Goal: Task Accomplishment & Management: Use online tool/utility

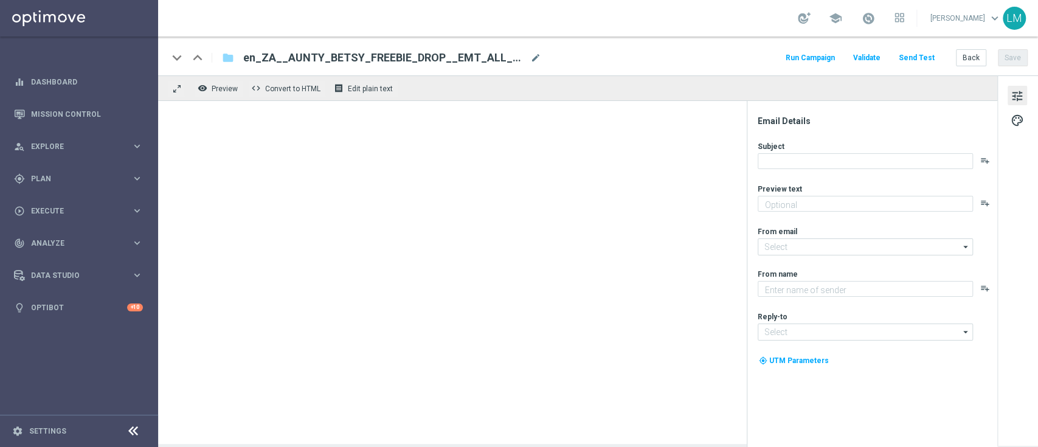
type textarea "We hope you enjoy!"
type input "[EMAIL_ADDRESS][DOMAIN_NAME]"
type textarea "Lottoland"
type input "[EMAIL_ADDRESS][DOMAIN_NAME]"
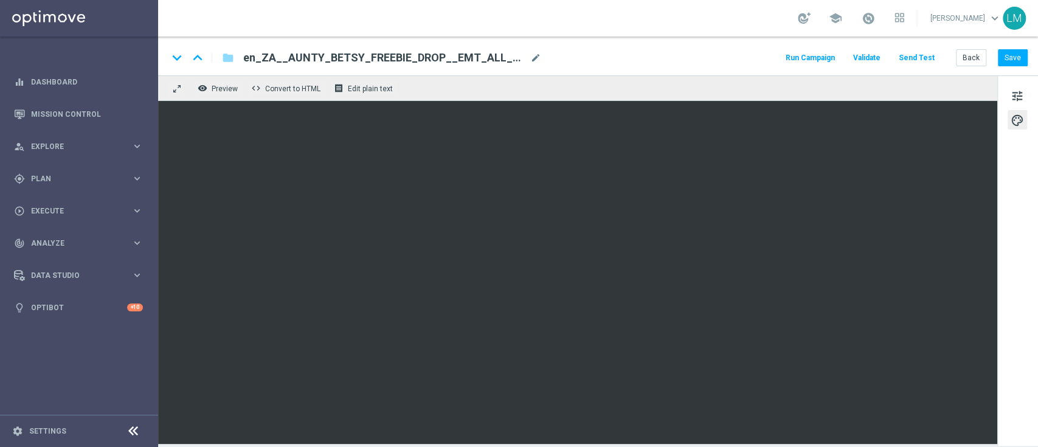
click at [916, 55] on button "Send Test" at bounding box center [917, 58] width 40 height 16
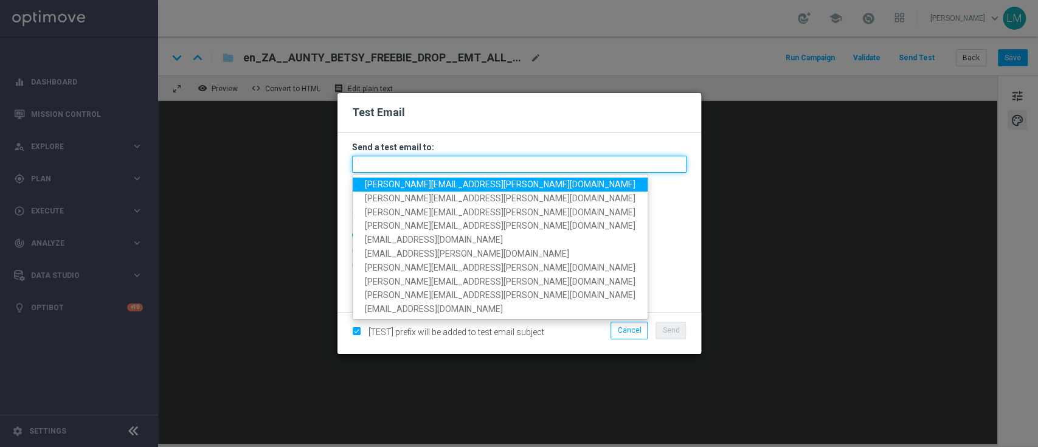
click at [387, 156] on input "text" at bounding box center [519, 164] width 335 height 17
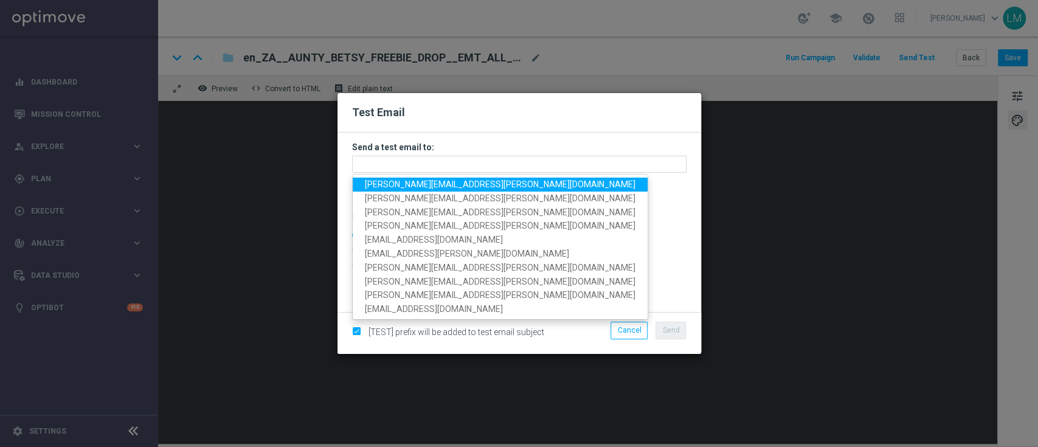
click at [394, 179] on span "leslie.martinez@lottoland.com" at bounding box center [500, 184] width 271 height 10
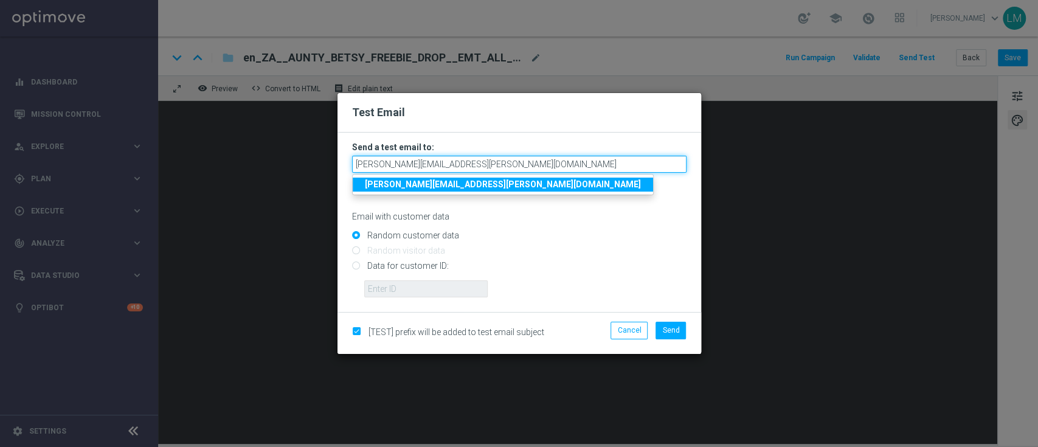
click at [477, 170] on input "leslie.martinez@lottoland.com" at bounding box center [519, 164] width 335 height 17
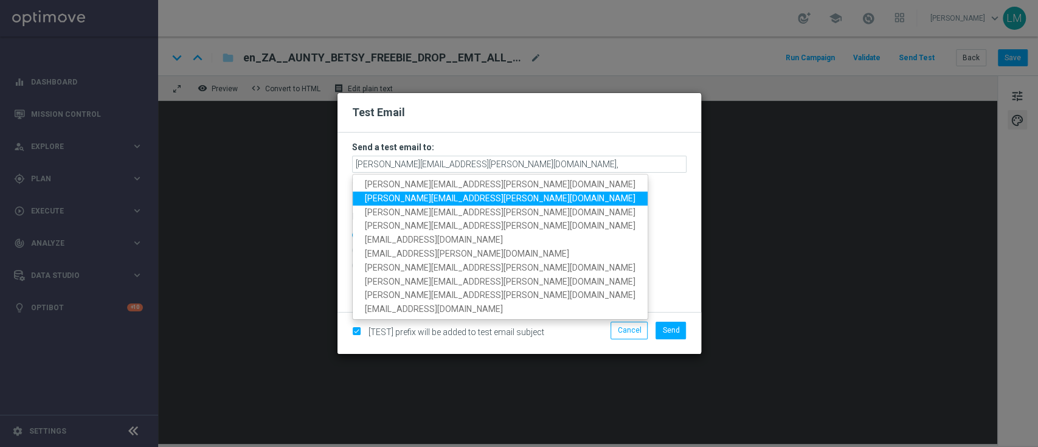
click at [446, 196] on span "ricky.hubbard@lottoland.com" at bounding box center [500, 198] width 271 height 10
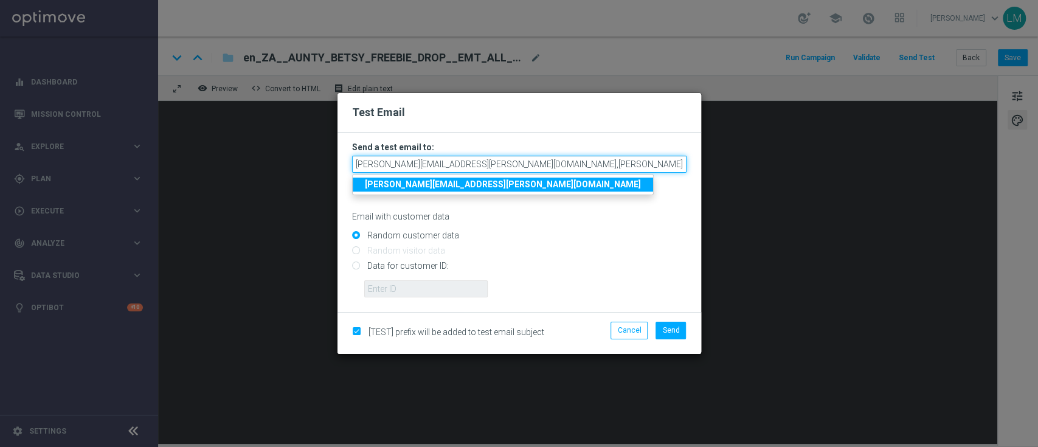
click at [584, 159] on input "leslie.martinez@lottoland.com,ricky.hubbard@lottoland.com" at bounding box center [519, 164] width 335 height 17
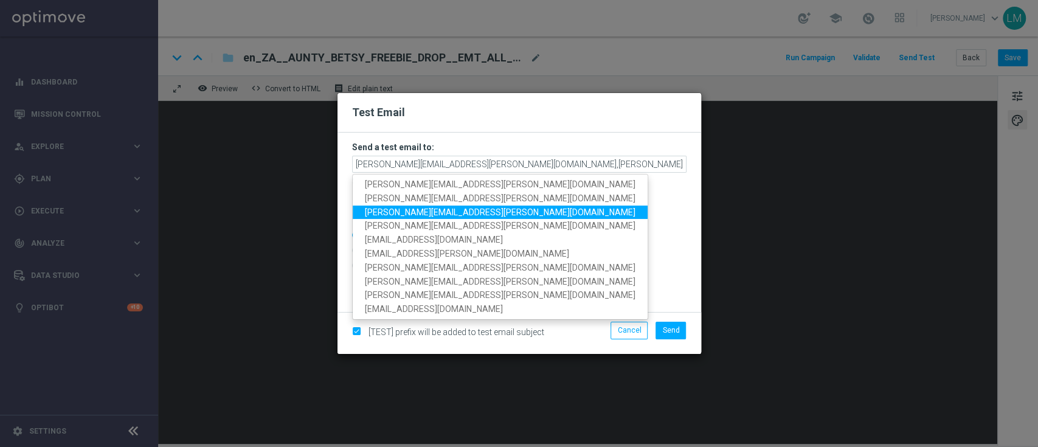
click at [442, 212] on span "millie.purcell@lottoland.com" at bounding box center [500, 212] width 271 height 10
type input "leslie.martinez@lottoland.com,ricky.hubbard@lottoland.com,millie.purcell@lottol…"
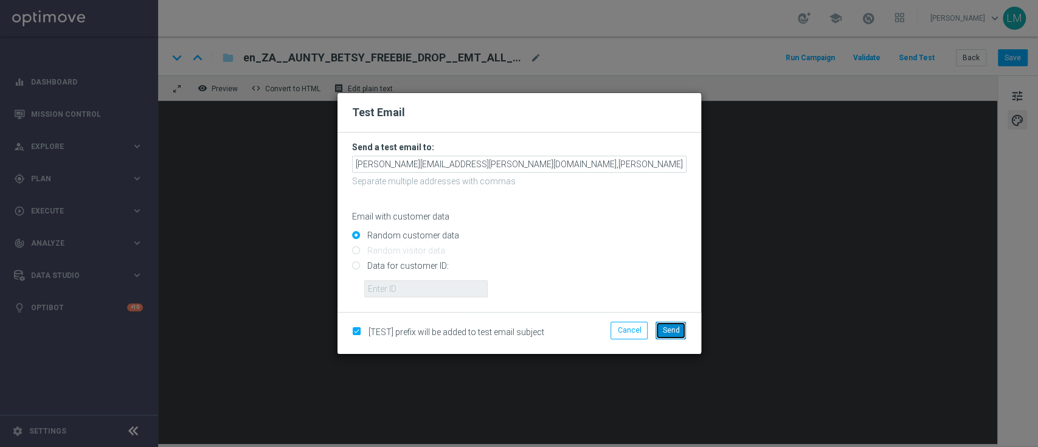
click at [679, 331] on span "Send" at bounding box center [670, 330] width 17 height 9
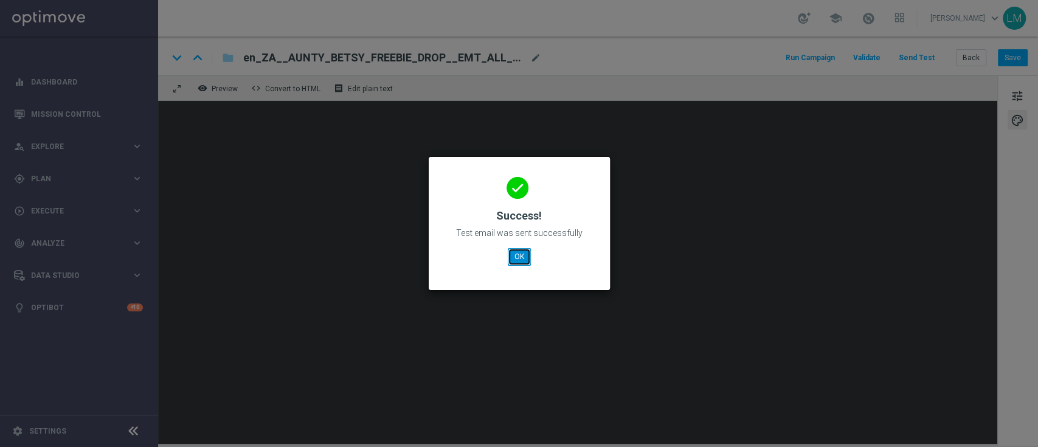
click at [509, 254] on button "OK" at bounding box center [519, 256] width 23 height 17
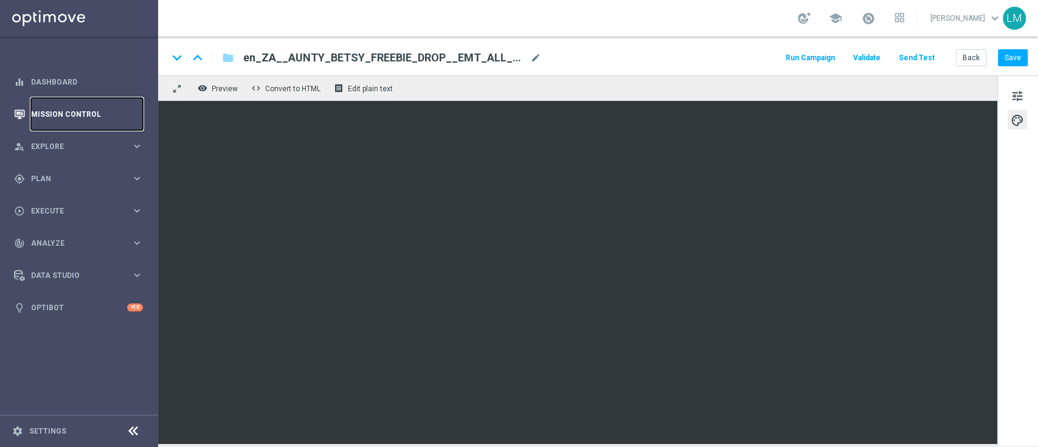
click at [91, 114] on link "Mission Control" at bounding box center [87, 114] width 112 height 32
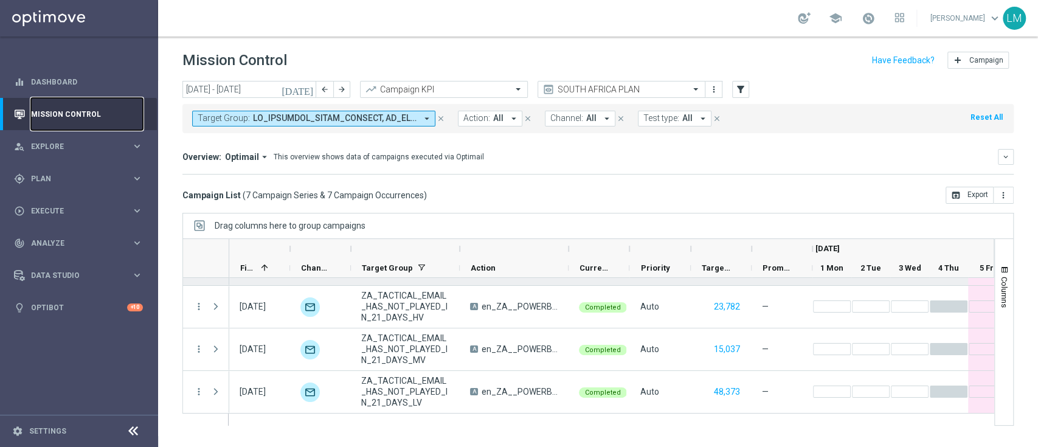
scroll to position [0, 102]
